Goal: Find specific page/section: Find specific page/section

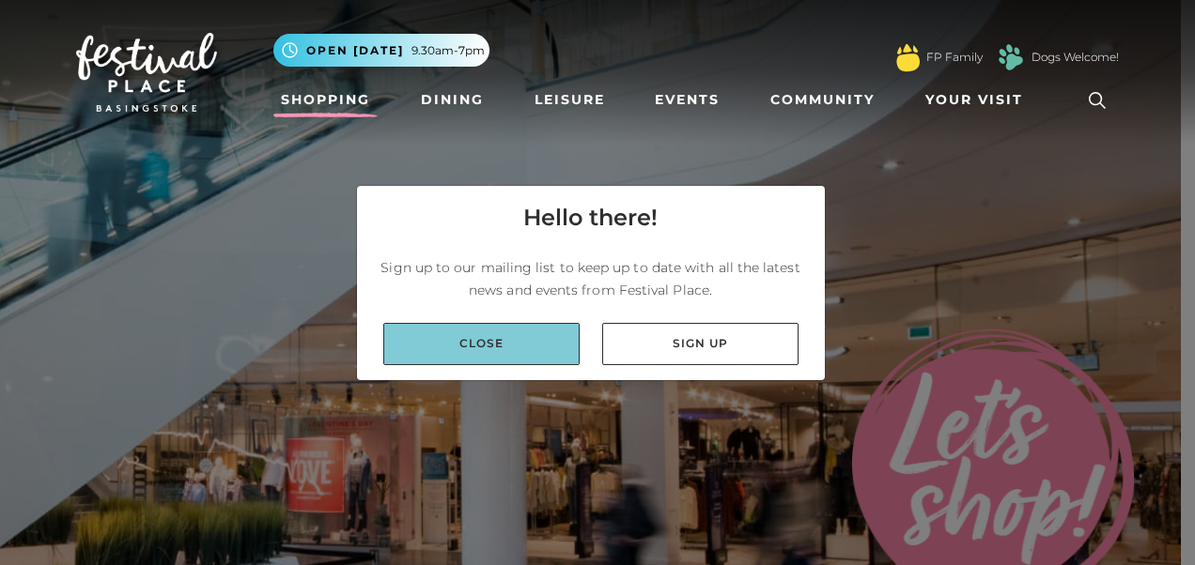
click at [519, 354] on link "Close" at bounding box center [481, 344] width 196 height 42
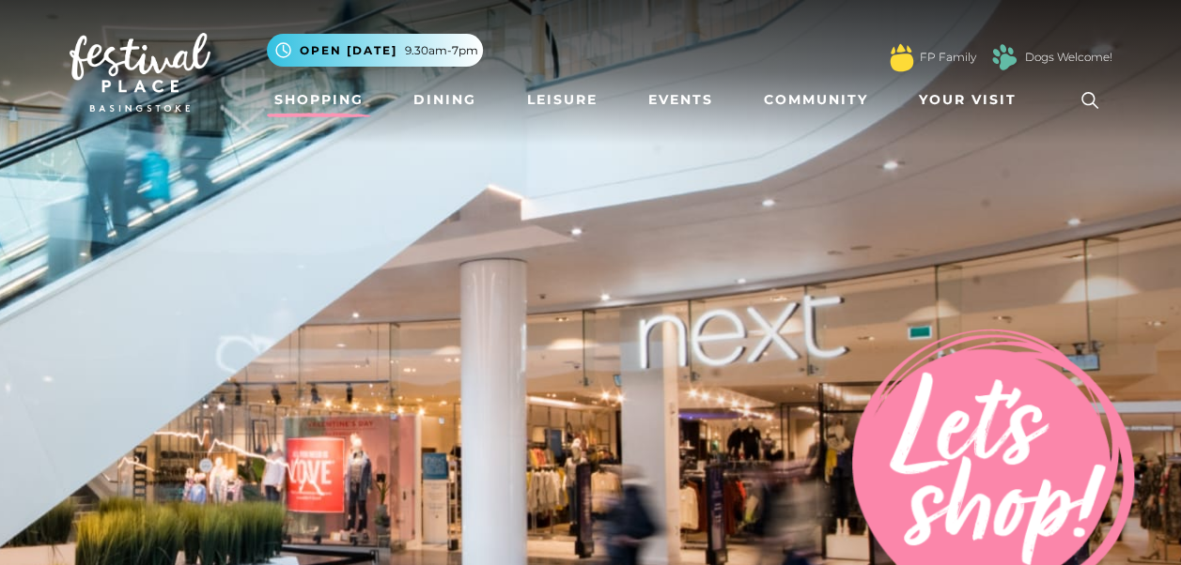
click at [1084, 97] on icon at bounding box center [1089, 100] width 28 height 28
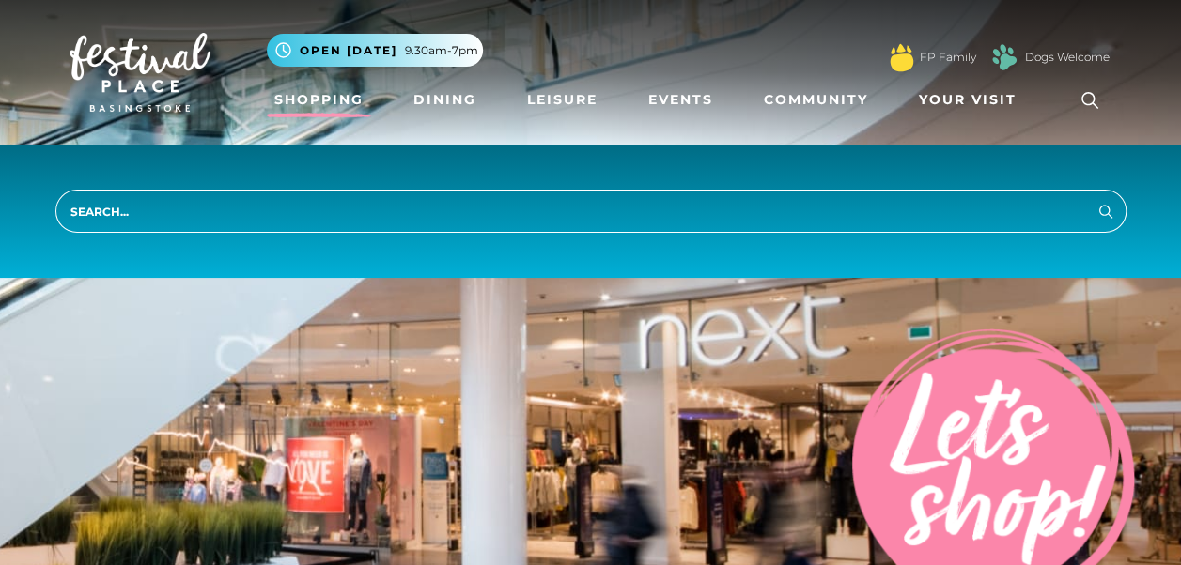
click at [734, 199] on input "search" at bounding box center [590, 211] width 1071 height 43
type input "tui"
click at [1094, 199] on button "Search" at bounding box center [1105, 210] width 23 height 23
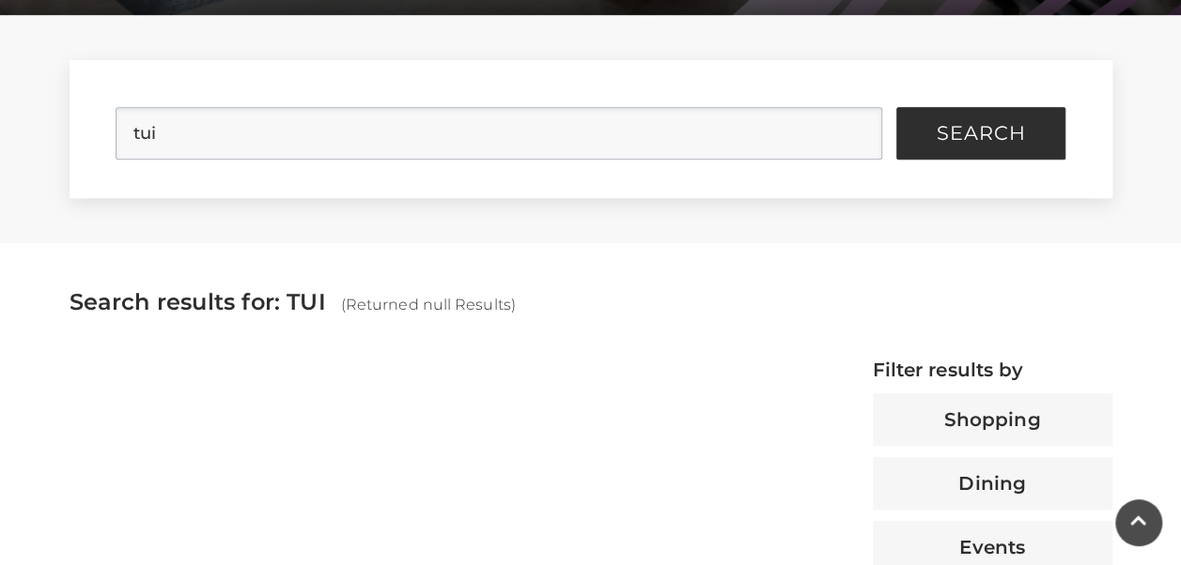
scroll to position [376, 0]
